Goal: Transaction & Acquisition: Purchase product/service

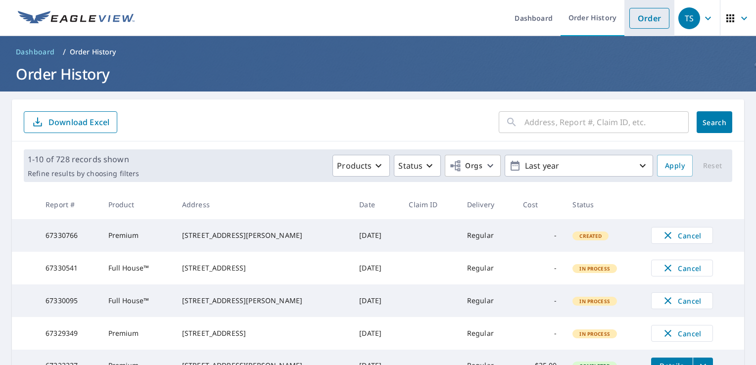
click at [630, 25] on link "Order" at bounding box center [650, 18] width 40 height 21
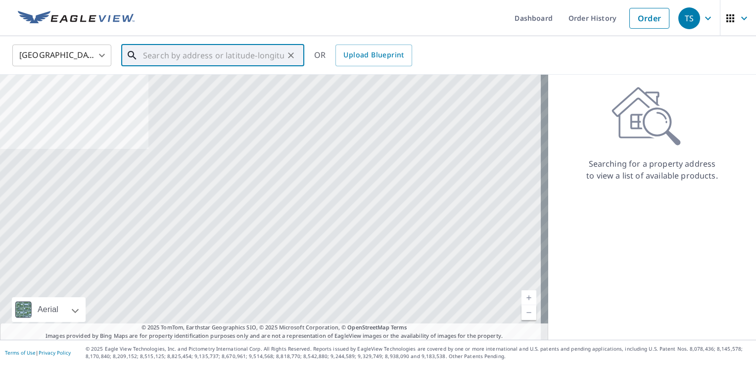
click at [273, 60] on input "text" at bounding box center [213, 56] width 141 height 28
paste input "[STREET_ADDRESS][US_STATE]"
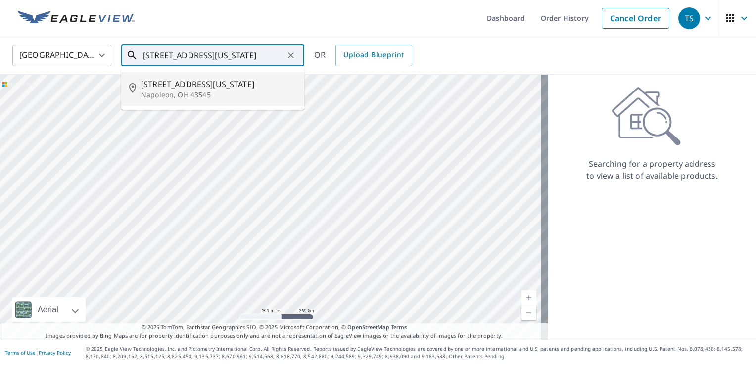
click at [197, 92] on p "Napoleon, OH 43545" at bounding box center [218, 95] width 155 height 10
type input "[STREET_ADDRESS][US_STATE]"
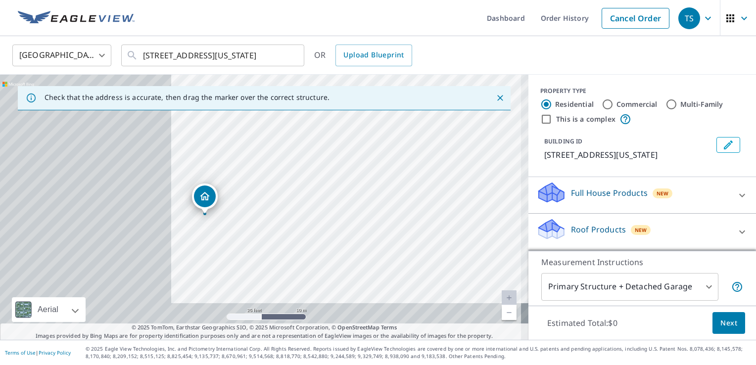
drag, startPoint x: 146, startPoint y: 244, endPoint x: 307, endPoint y: 207, distance: 164.9
click at [307, 207] on div "[STREET_ADDRESS][US_STATE]" at bounding box center [264, 207] width 529 height 265
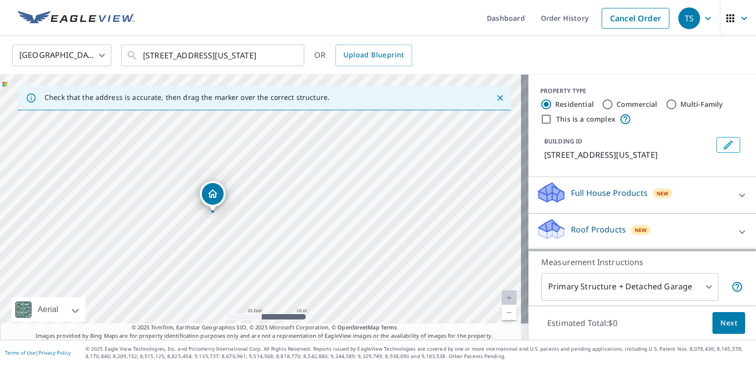
click at [205, 198] on div "Dropped pin, building 1, Residential property, 509 E Washington St Napoleon, OH…" at bounding box center [213, 194] width 22 height 22
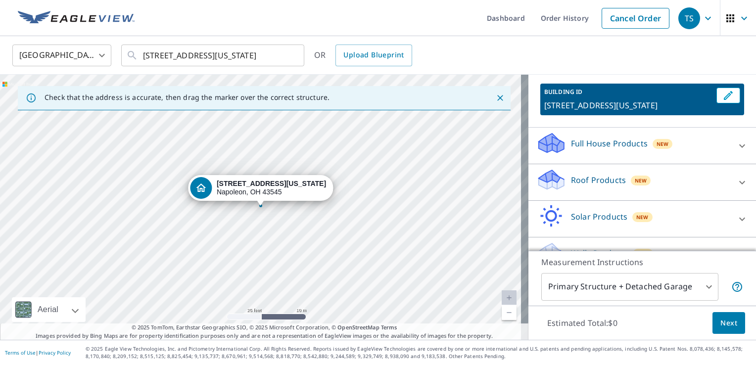
click at [581, 186] on p "Roof Products" at bounding box center [598, 180] width 55 height 12
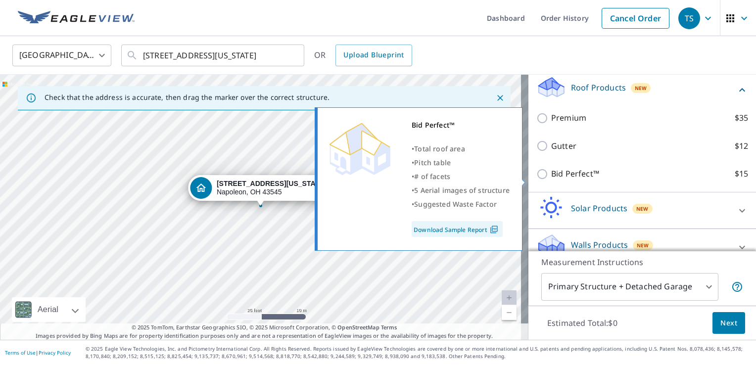
scroll to position [148, 0]
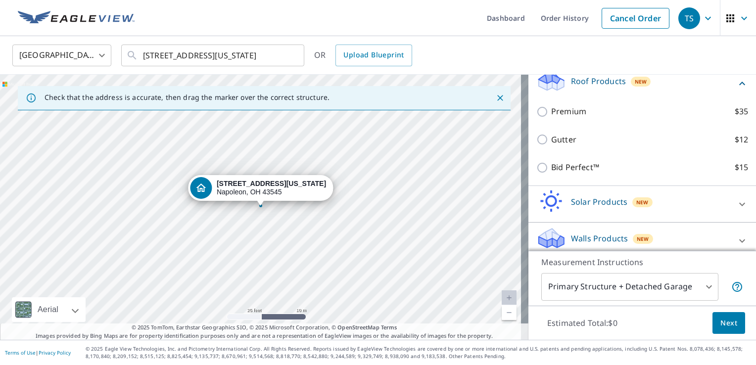
click at [563, 126] on div "Premium $35" at bounding box center [643, 112] width 212 height 28
click at [551, 118] on p "Premium" at bounding box center [568, 111] width 35 height 12
click at [551, 118] on input "Premium $35" at bounding box center [544, 112] width 15 height 12
checkbox input "true"
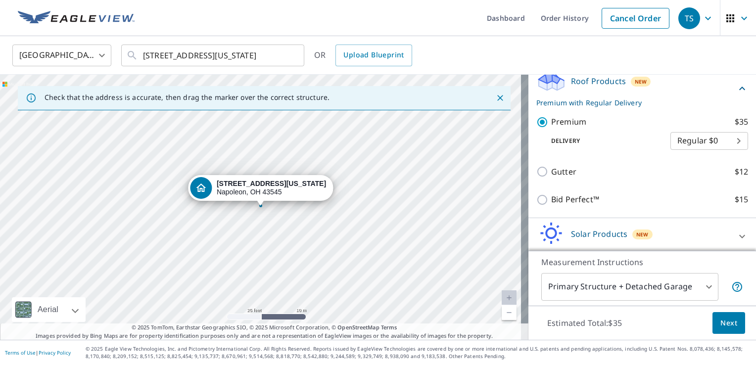
click at [713, 318] on button "Next" at bounding box center [729, 323] width 33 height 22
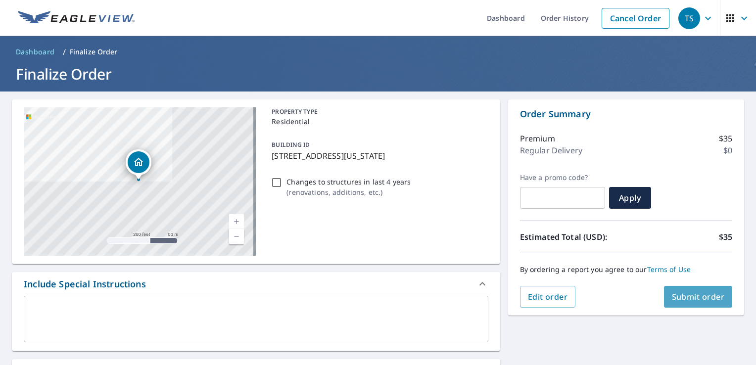
click at [697, 296] on span "Submit order" at bounding box center [698, 297] width 53 height 11
checkbox input "true"
